Goal: Information Seeking & Learning: Learn about a topic

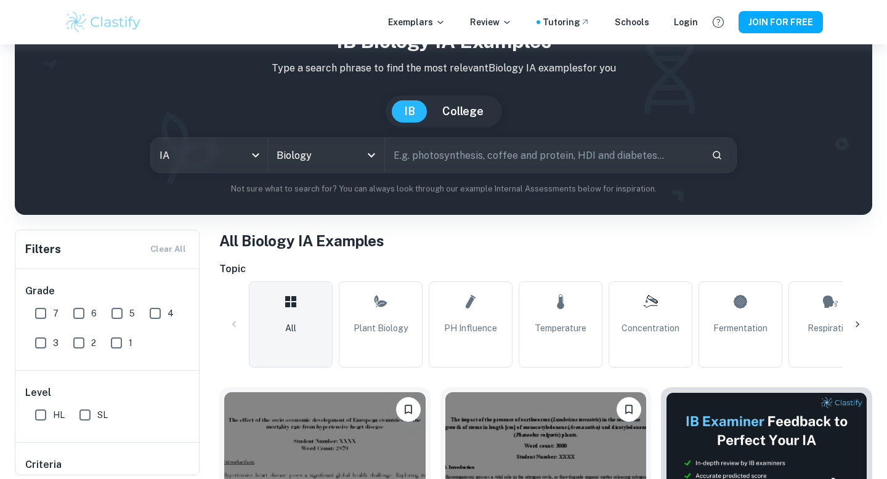
scroll to position [63, 0]
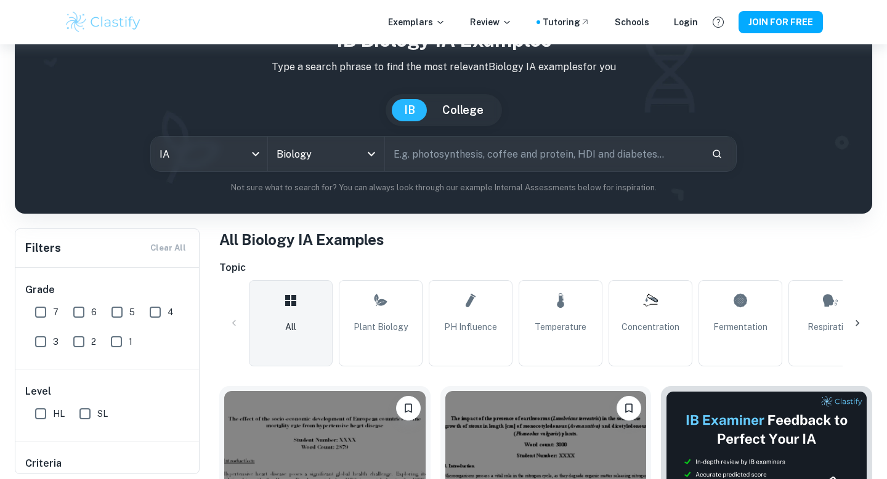
click at [856, 320] on icon at bounding box center [858, 323] width 4 height 6
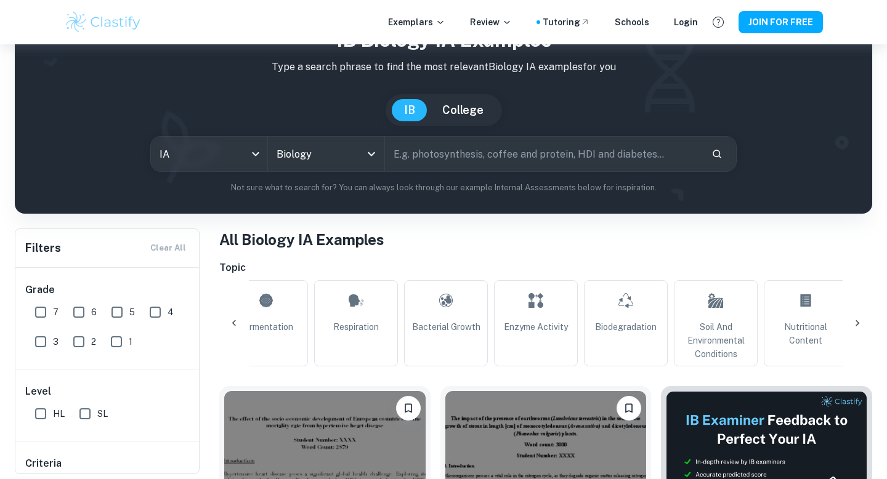
scroll to position [0, 578]
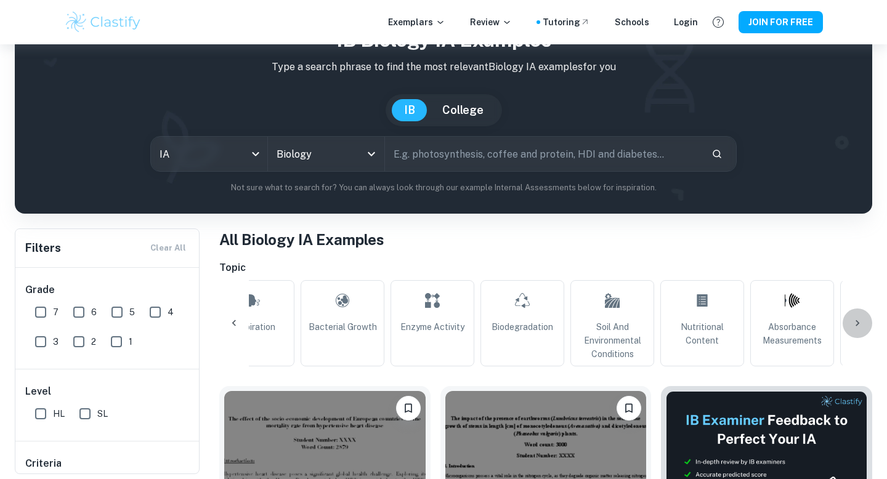
click at [857, 321] on icon at bounding box center [857, 323] width 12 height 12
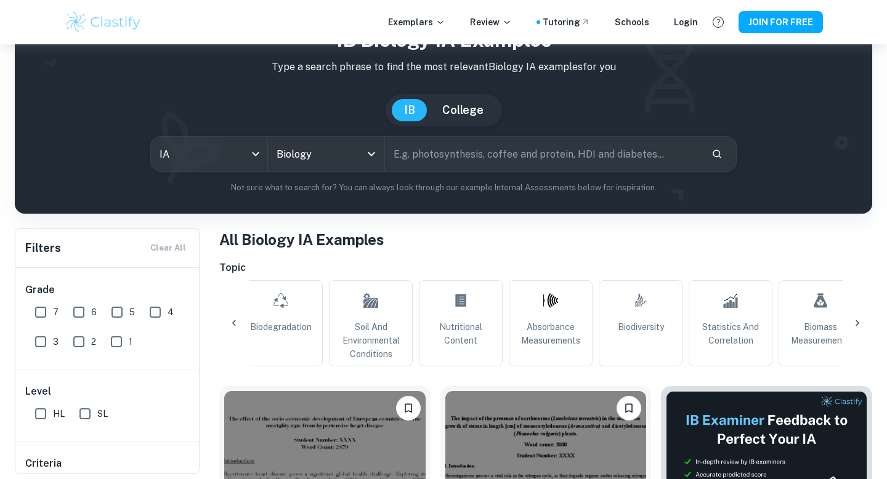
scroll to position [0, 1109]
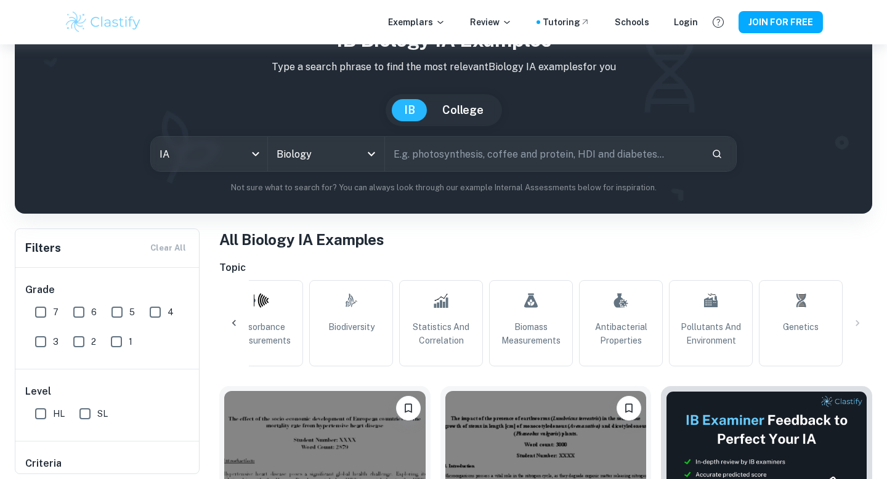
click at [489, 147] on input "text" at bounding box center [543, 154] width 317 height 34
type input "water"
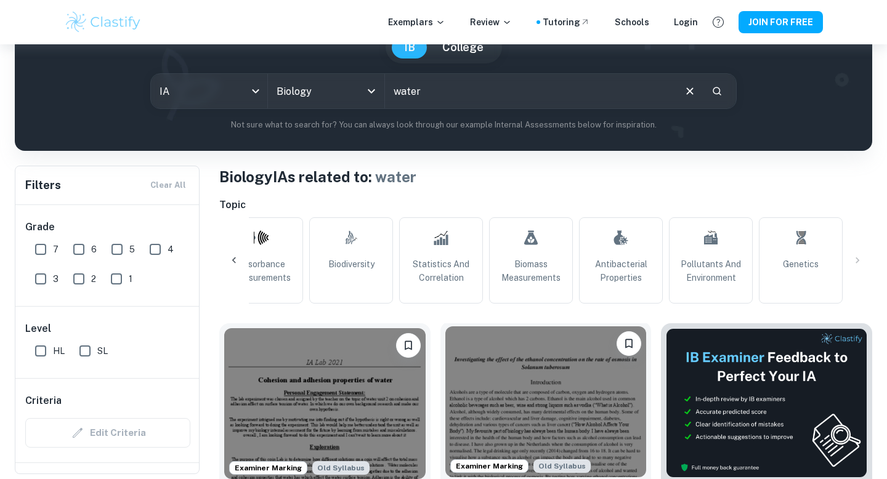
scroll to position [28, 0]
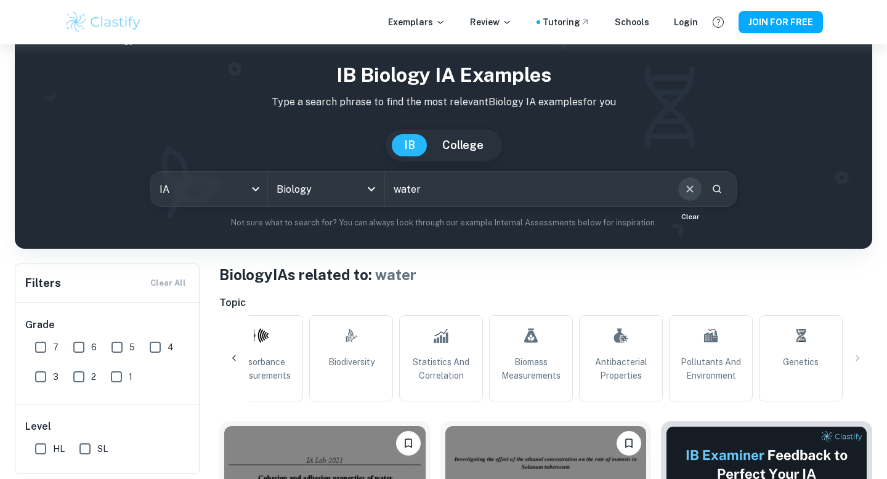
click at [685, 184] on icon "Clear" at bounding box center [690, 189] width 14 height 14
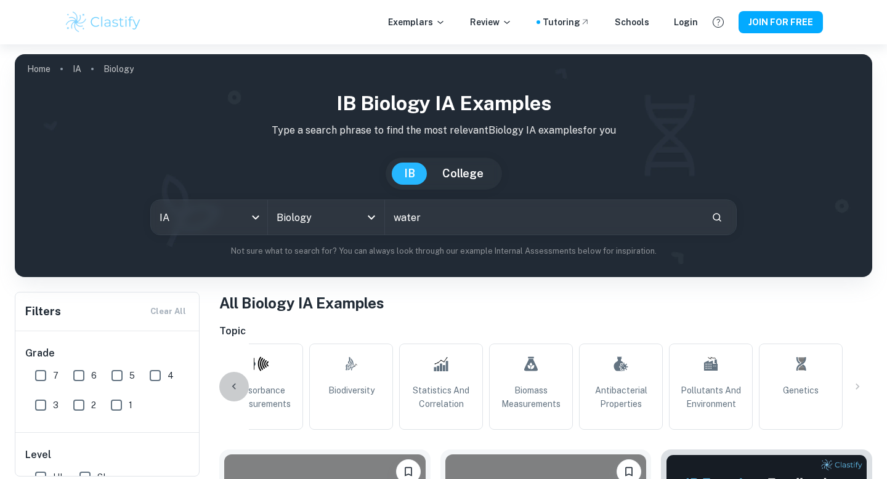
click at [231, 381] on icon at bounding box center [234, 387] width 12 height 12
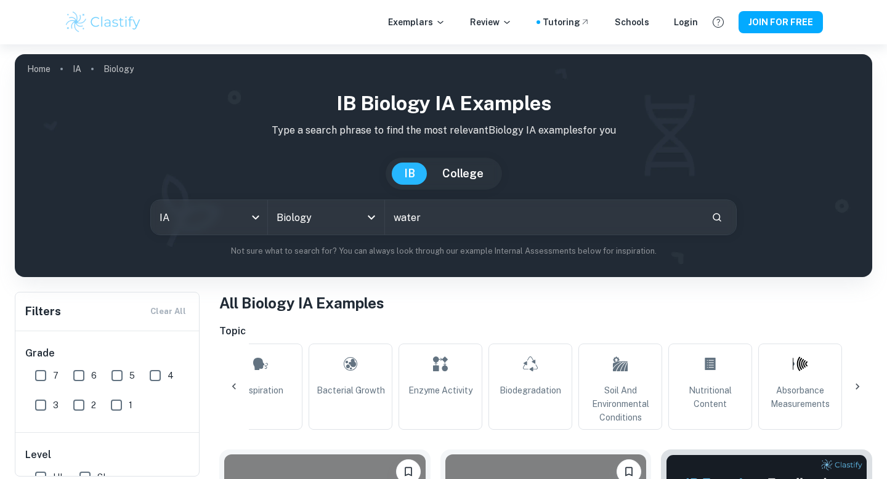
scroll to position [0, 531]
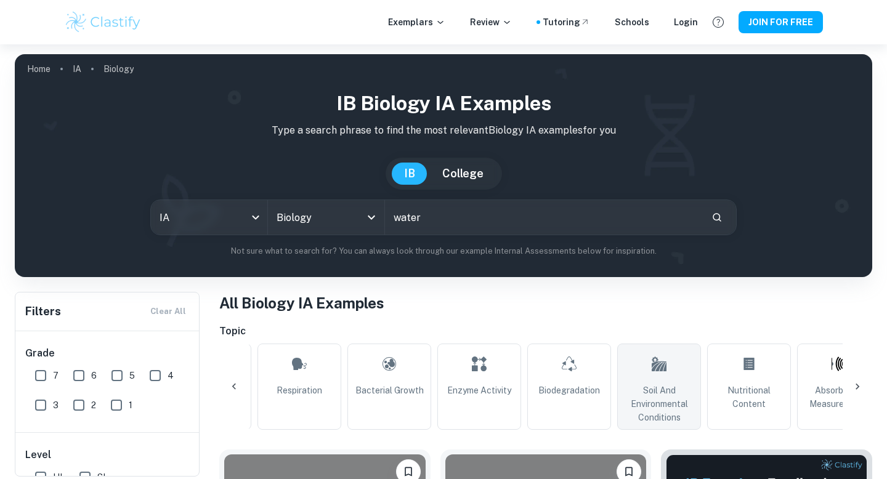
click at [658, 415] on span "Soil and Environmental Conditions" at bounding box center [659, 404] width 73 height 41
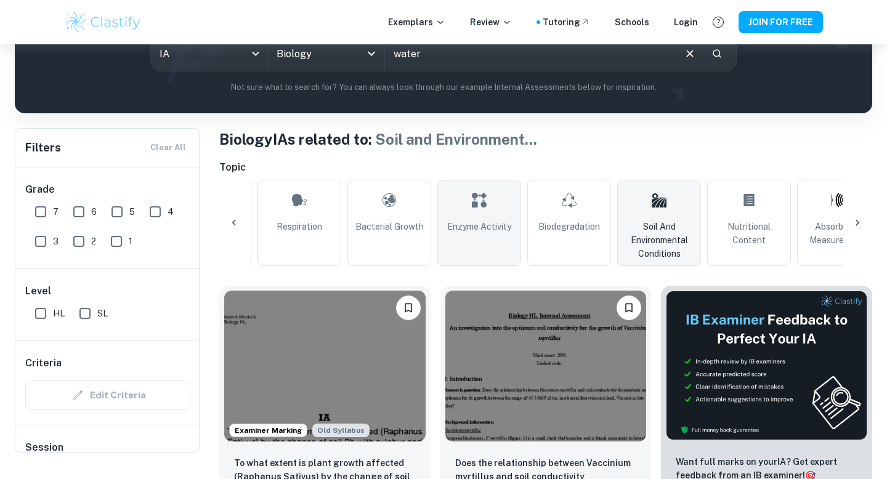
scroll to position [142, 0]
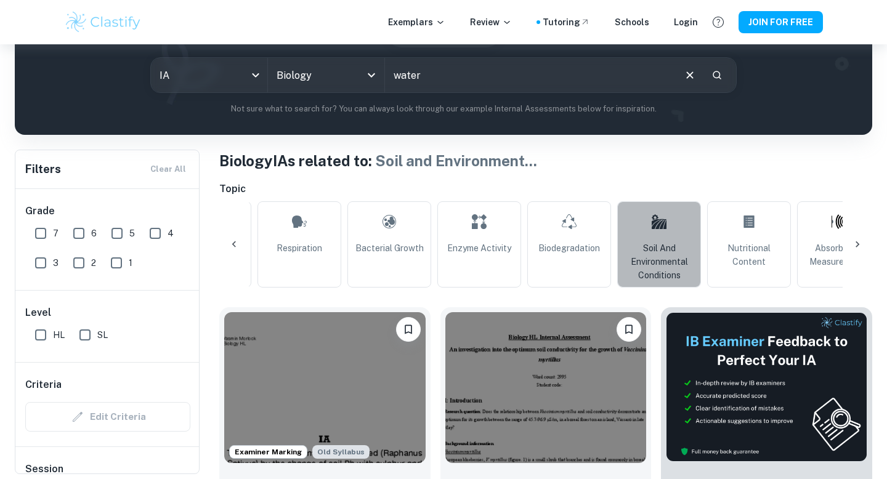
click at [631, 249] on span "Soil and Environmental Conditions" at bounding box center [659, 261] width 73 height 41
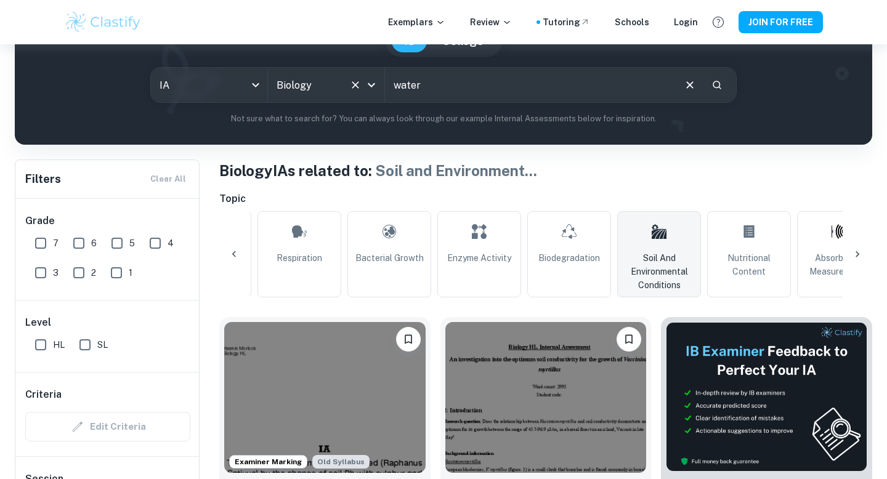
scroll to position [110, 0]
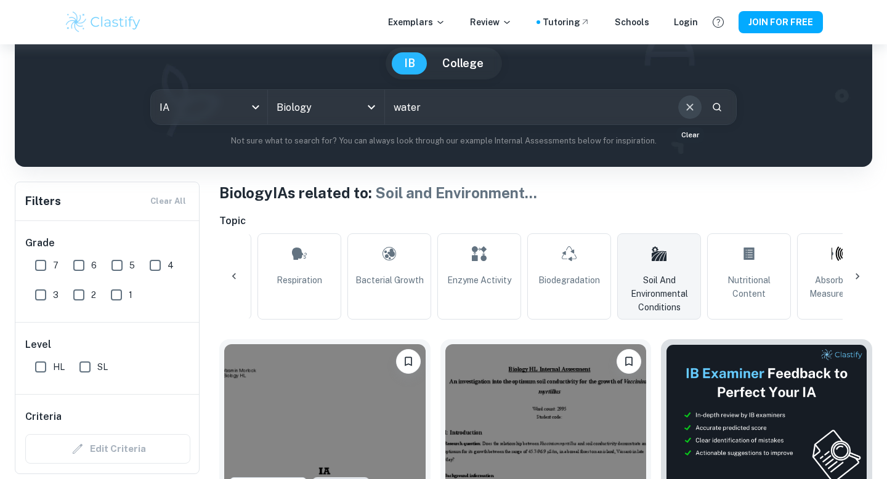
click at [686, 118] on button "Clear" at bounding box center [689, 106] width 23 height 23
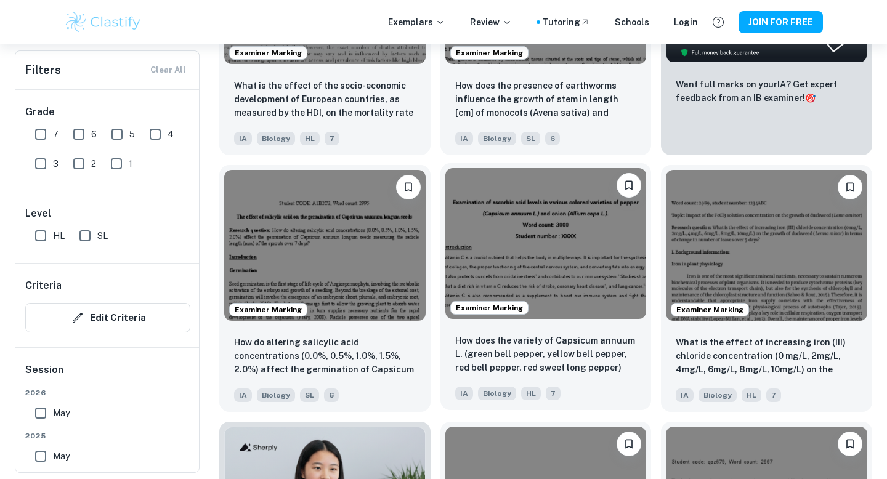
scroll to position [542, 0]
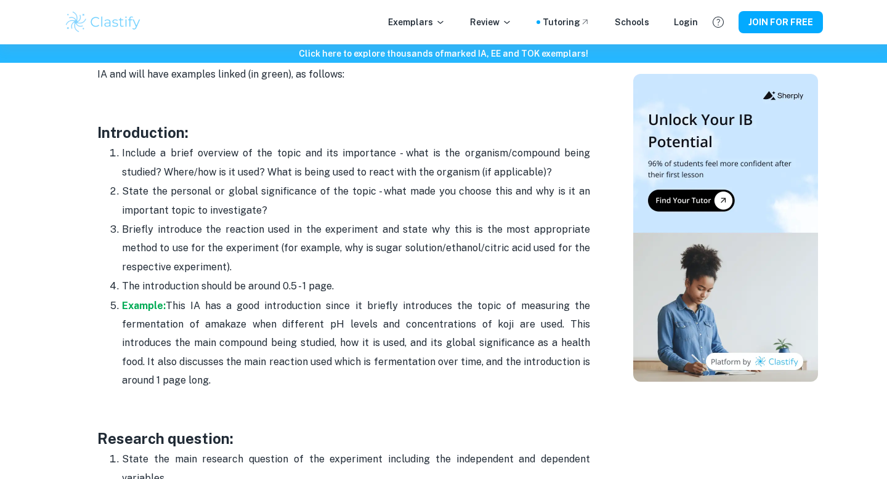
scroll to position [803, 0]
